Goal: Check status: Check status

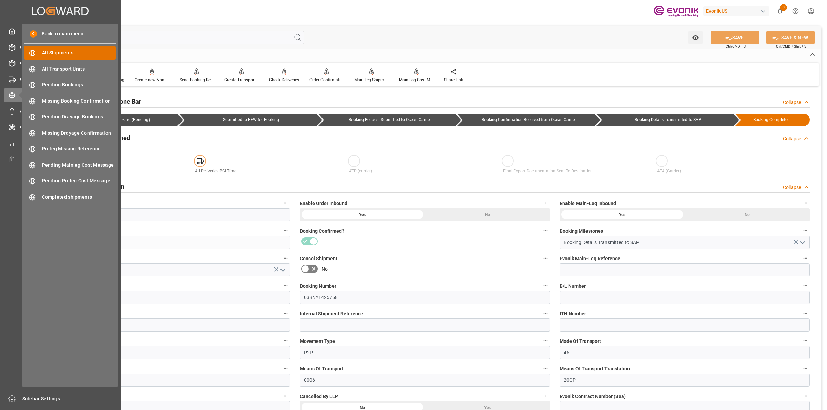
click at [49, 56] on span "All Shipments" at bounding box center [79, 52] width 74 height 7
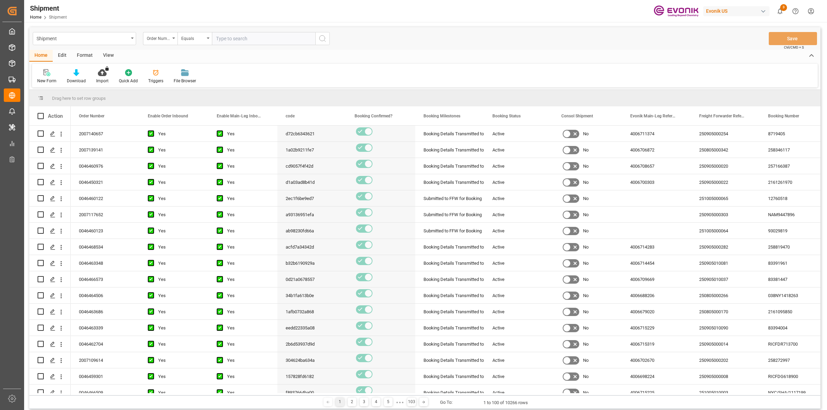
click at [252, 40] on input "text" at bounding box center [263, 38] width 103 height 13
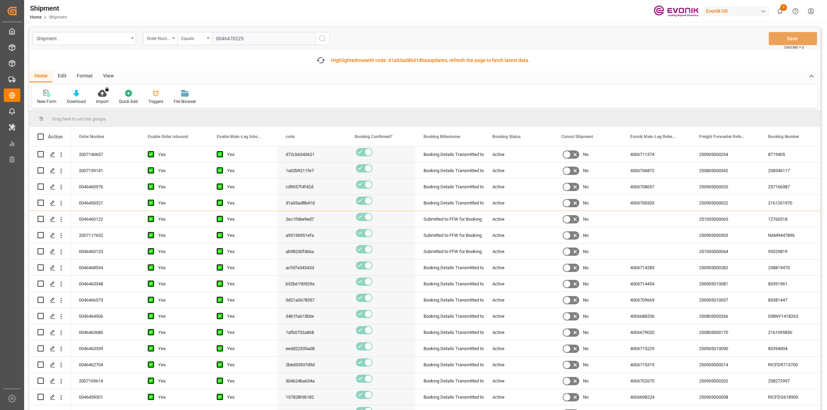
type input "0046470225"
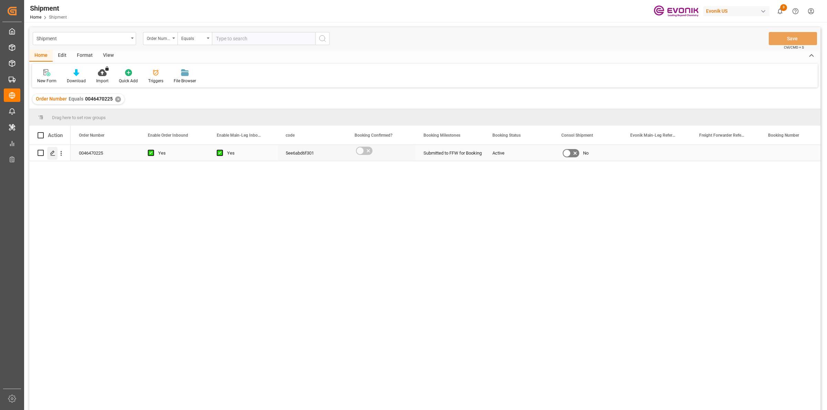
click at [54, 150] on div "Press SPACE to select this row." at bounding box center [52, 153] width 10 height 13
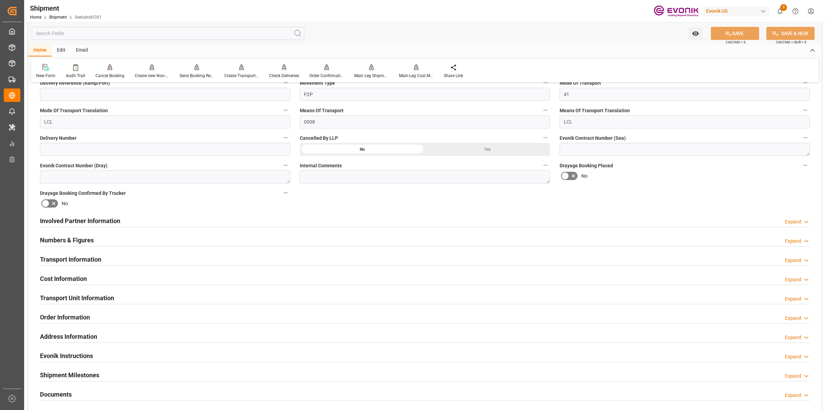
scroll to position [388, 0]
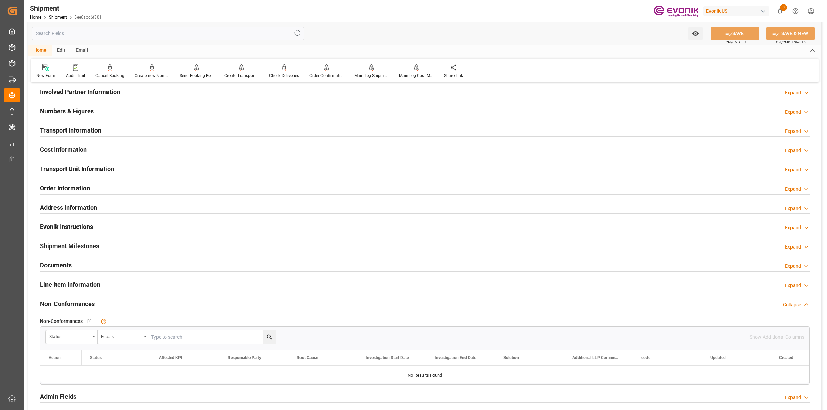
click at [126, 92] on div "Involved Partner Information Expand" at bounding box center [425, 91] width 770 height 13
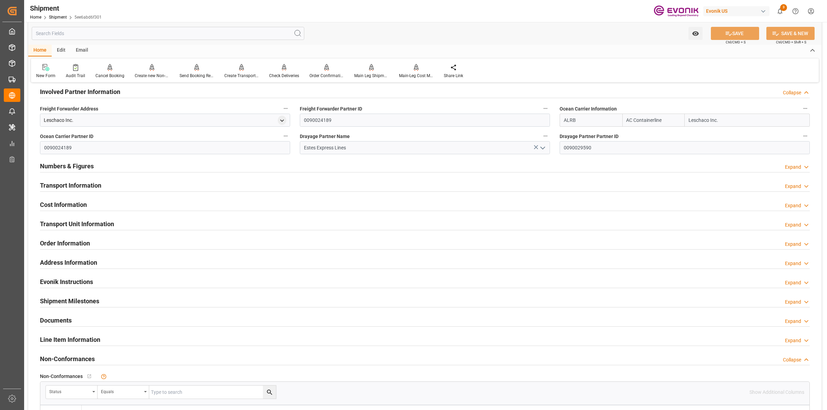
click at [110, 92] on h2 "Involved Partner Information" at bounding box center [80, 91] width 80 height 9
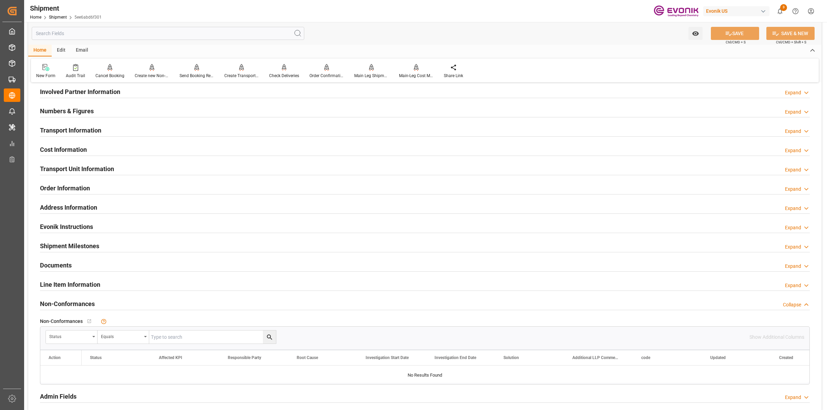
click at [77, 153] on h2 "Cost Information" at bounding box center [63, 149] width 47 height 9
